Goal: Find specific page/section: Find specific page/section

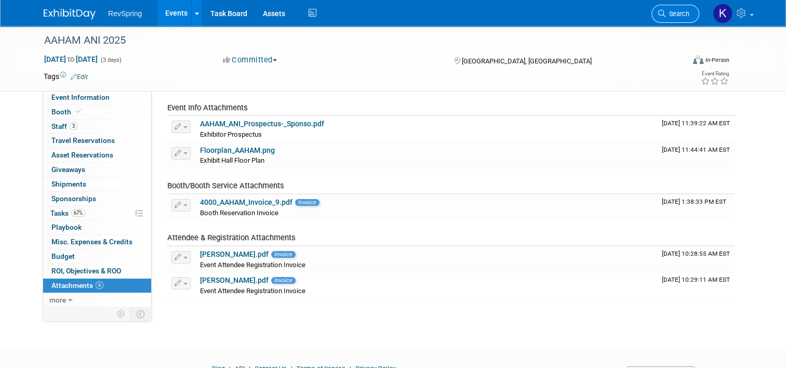
click at [684, 14] on span "Search" at bounding box center [677, 14] width 24 height 8
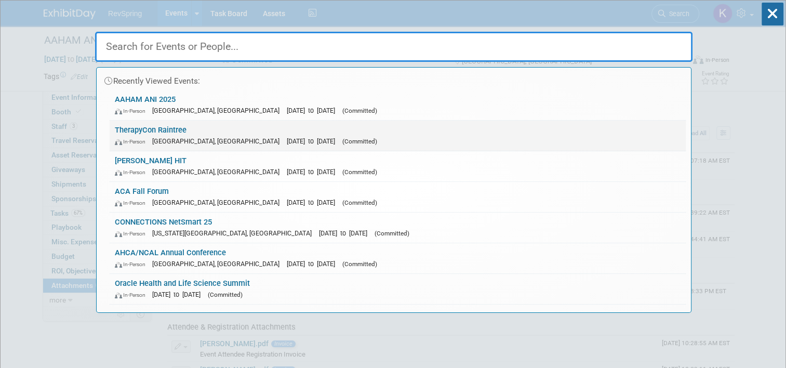
click at [318, 134] on link "TherapyCon Raintree In-Person [GEOGRAPHIC_DATA], [GEOGRAPHIC_DATA] [DATE] to [D…" at bounding box center [398, 136] width 576 height 30
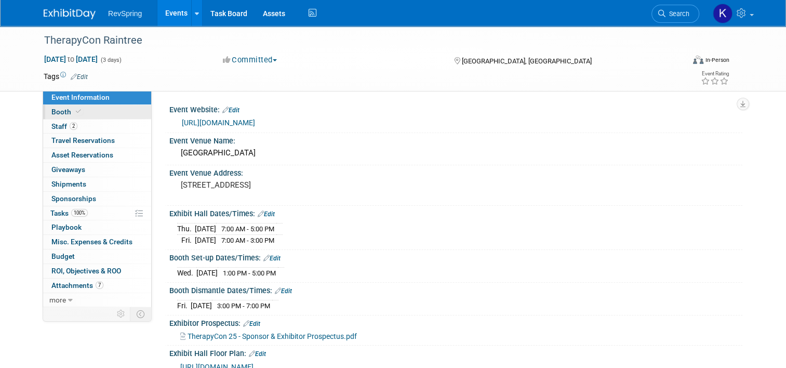
drag, startPoint x: 0, startPoint y: 0, endPoint x: 81, endPoint y: 112, distance: 138.4
click at [81, 112] on link "Booth" at bounding box center [97, 112] width 108 height 14
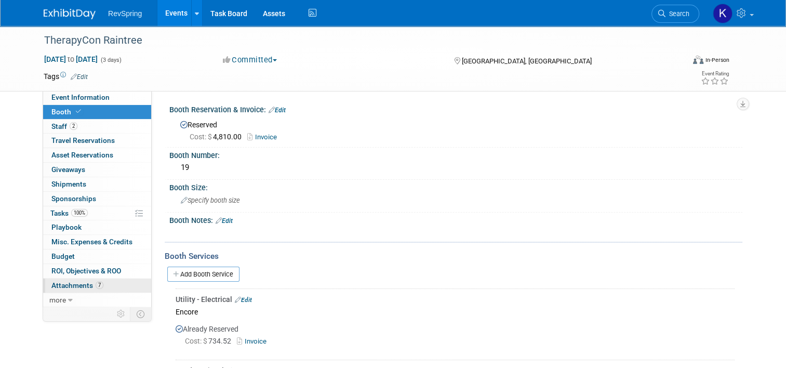
click at [105, 288] on link "7 Attachments 7" at bounding box center [97, 285] width 108 height 14
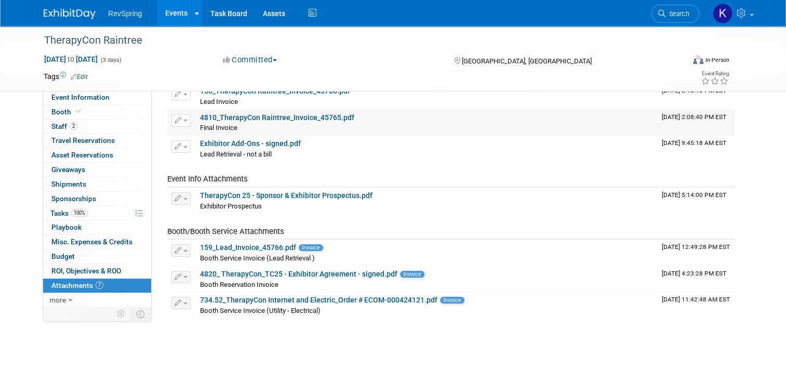
scroll to position [71, 0]
